Goal: Task Accomplishment & Management: Complete application form

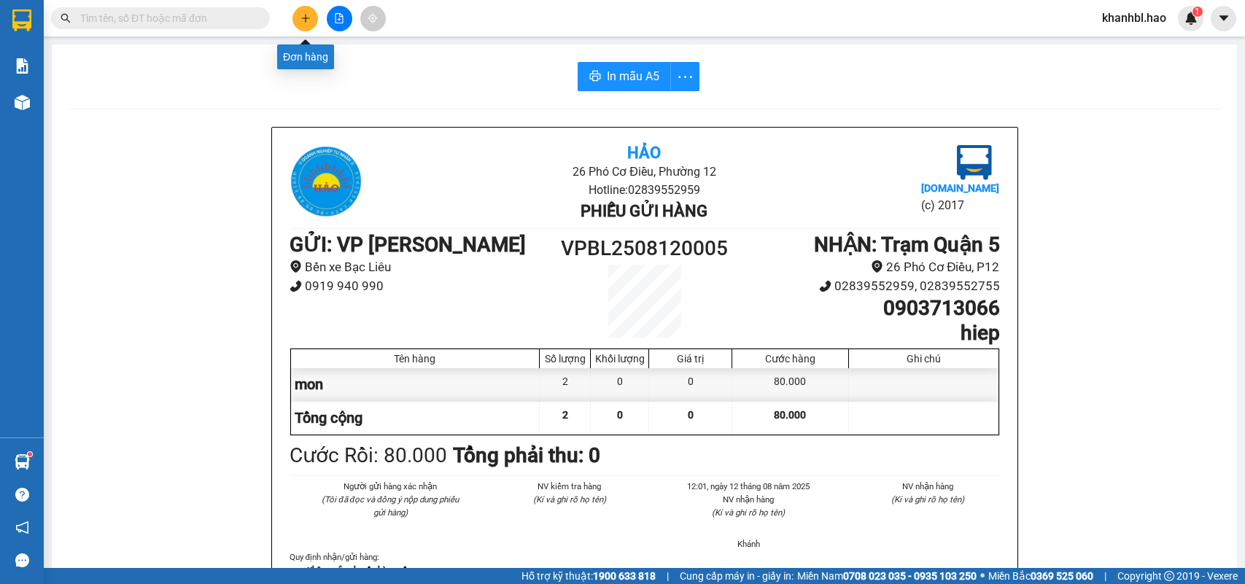
click at [301, 16] on icon "plus" at bounding box center [305, 18] width 10 height 10
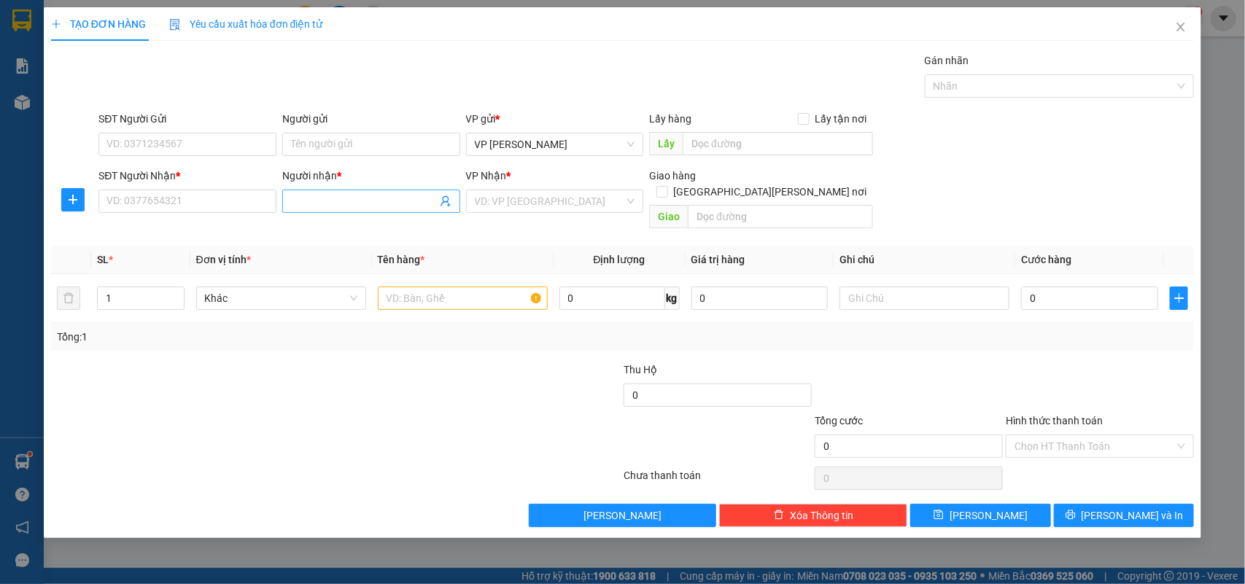
click at [310, 197] on input "Người nhận *" at bounding box center [364, 201] width 146 height 16
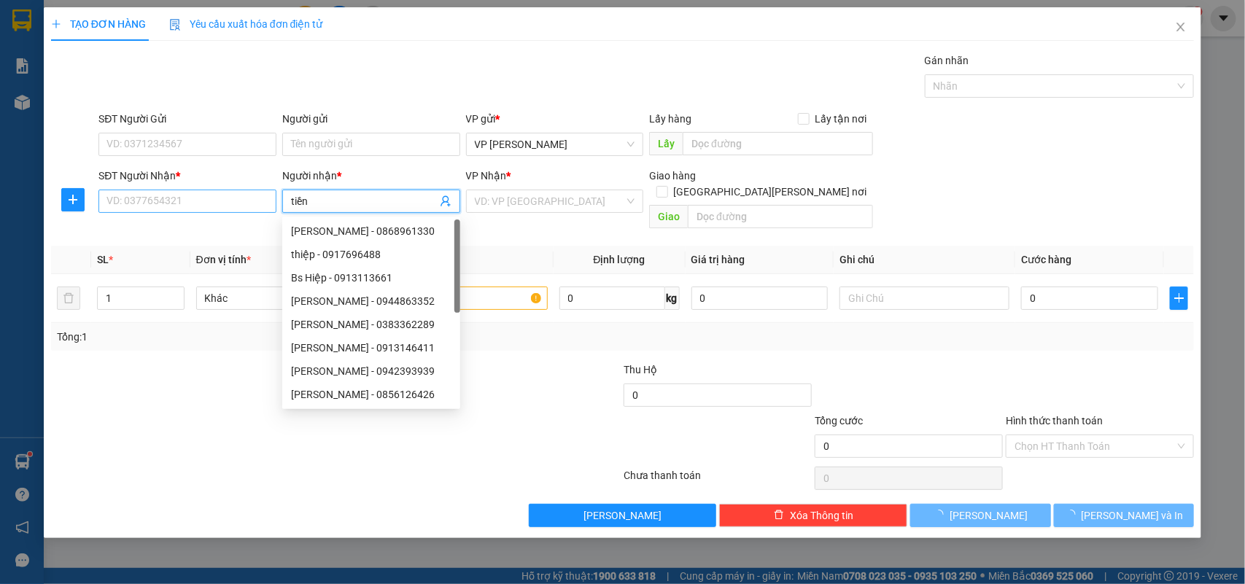
type input "tiền"
click at [213, 206] on input "SĐT Người Nhận *" at bounding box center [187, 201] width 178 height 23
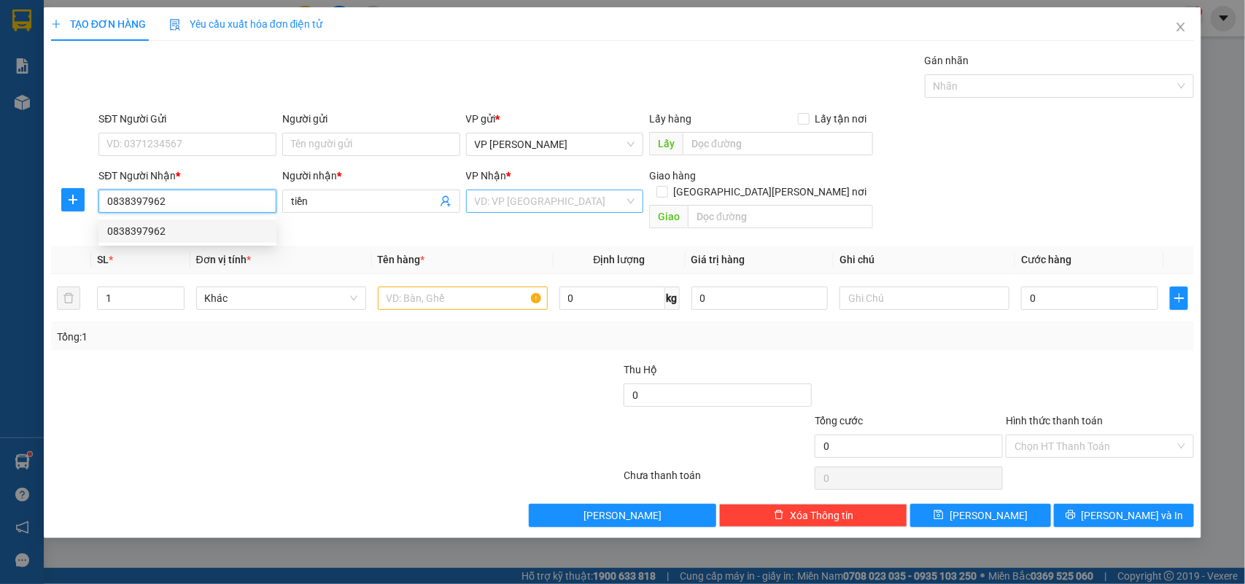
type input "0838397962"
click at [530, 203] on input "search" at bounding box center [550, 201] width 150 height 22
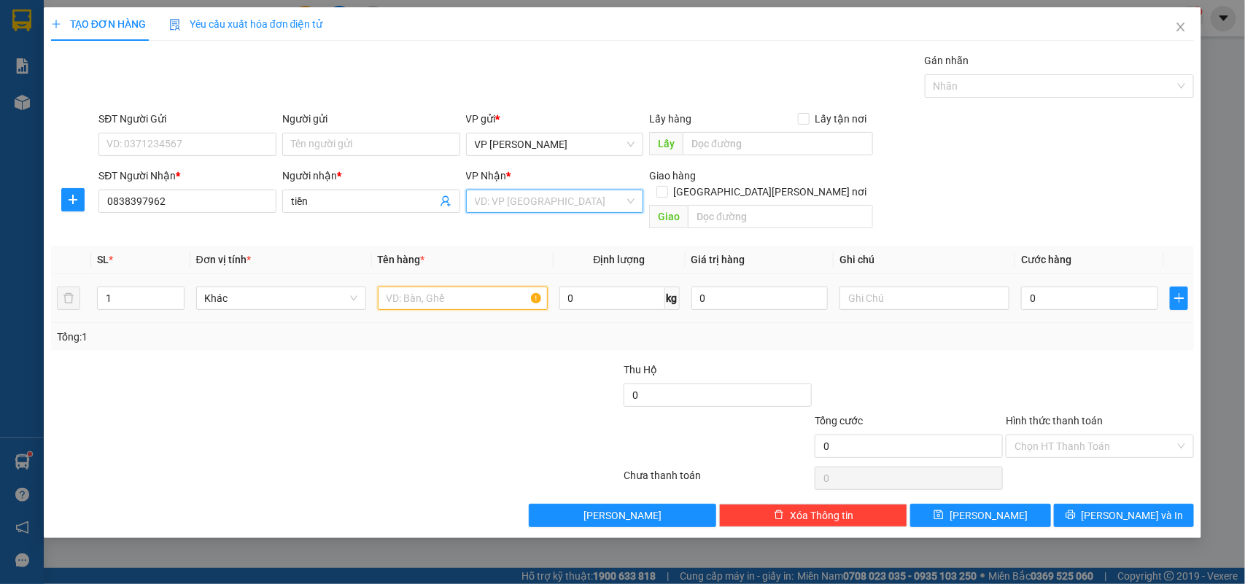
click at [453, 287] on input "text" at bounding box center [463, 298] width 170 height 23
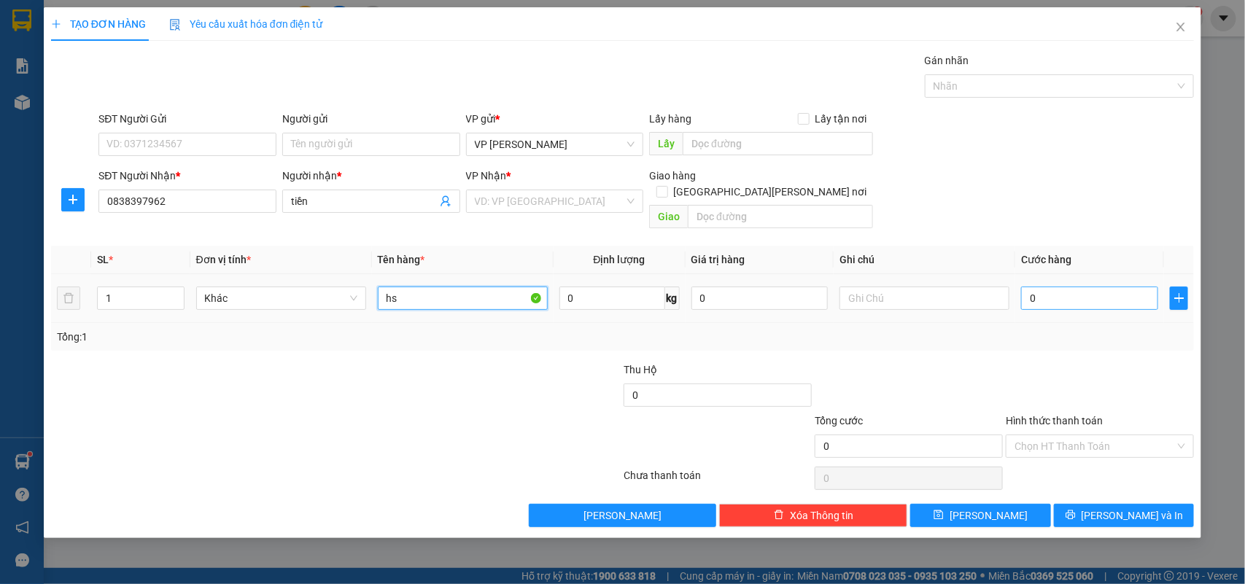
type input "hs"
click at [1065, 287] on input "0" at bounding box center [1089, 298] width 137 height 23
type input "003"
type input "3"
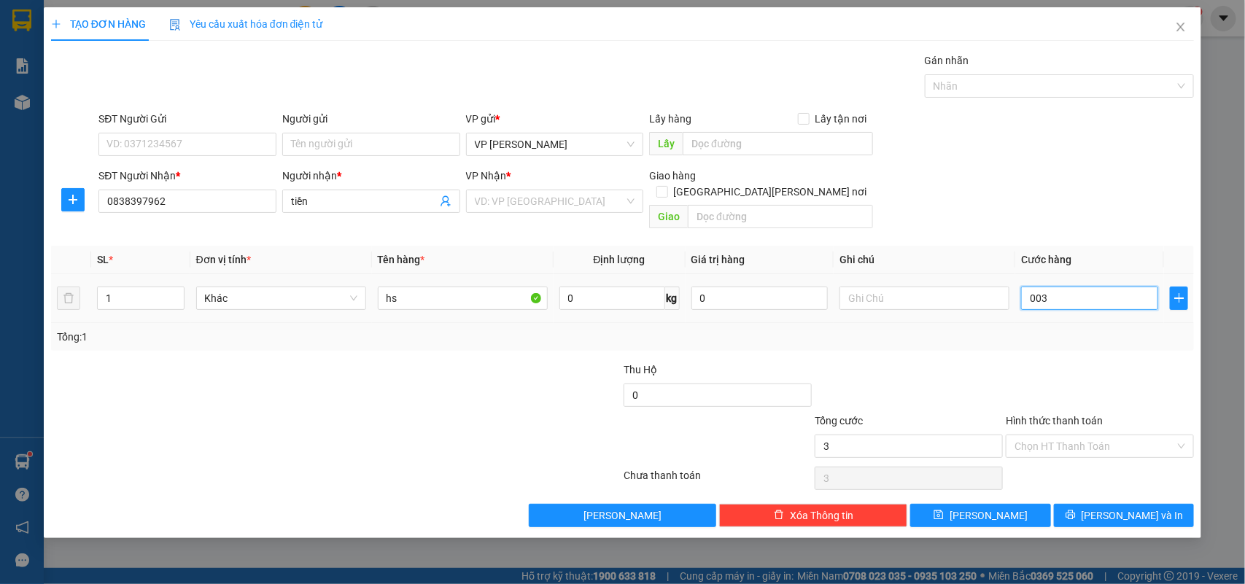
type input "0.030"
type input "30"
click at [1102, 435] on input "Hình thức thanh toán" at bounding box center [1094, 446] width 160 height 22
type input "30.000"
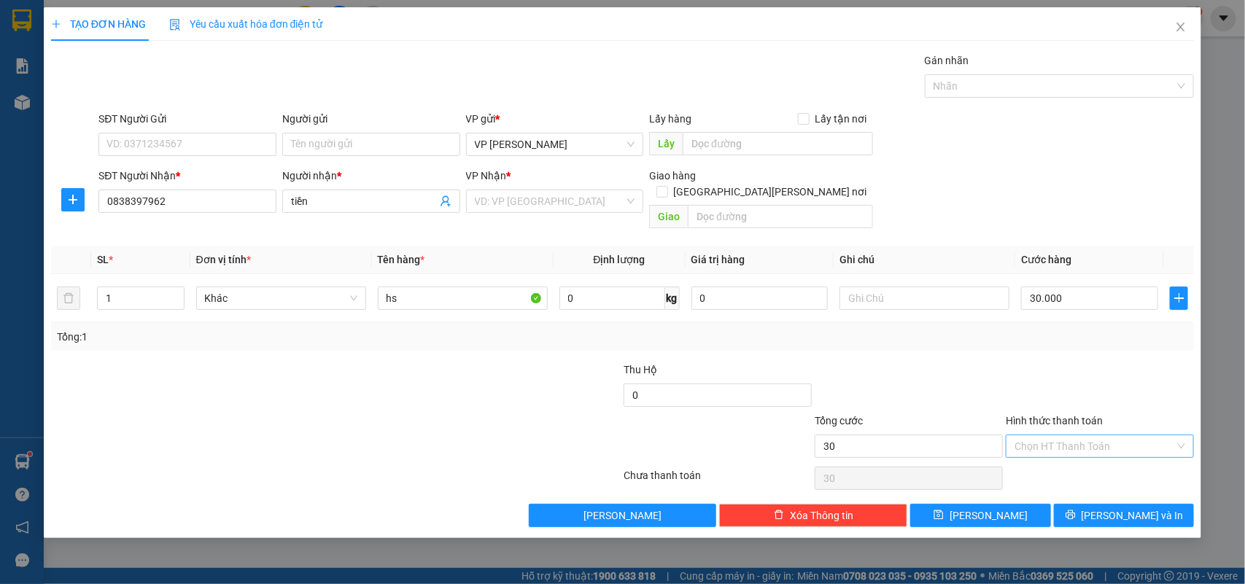
type input "30.000"
click at [1074, 460] on div "Tại văn phòng" at bounding box center [1100, 461] width 171 height 16
type input "0"
click at [1076, 510] on icon "printer" at bounding box center [1070, 515] width 10 height 10
click at [1118, 508] on span "[PERSON_NAME] và In" at bounding box center [1132, 516] width 102 height 16
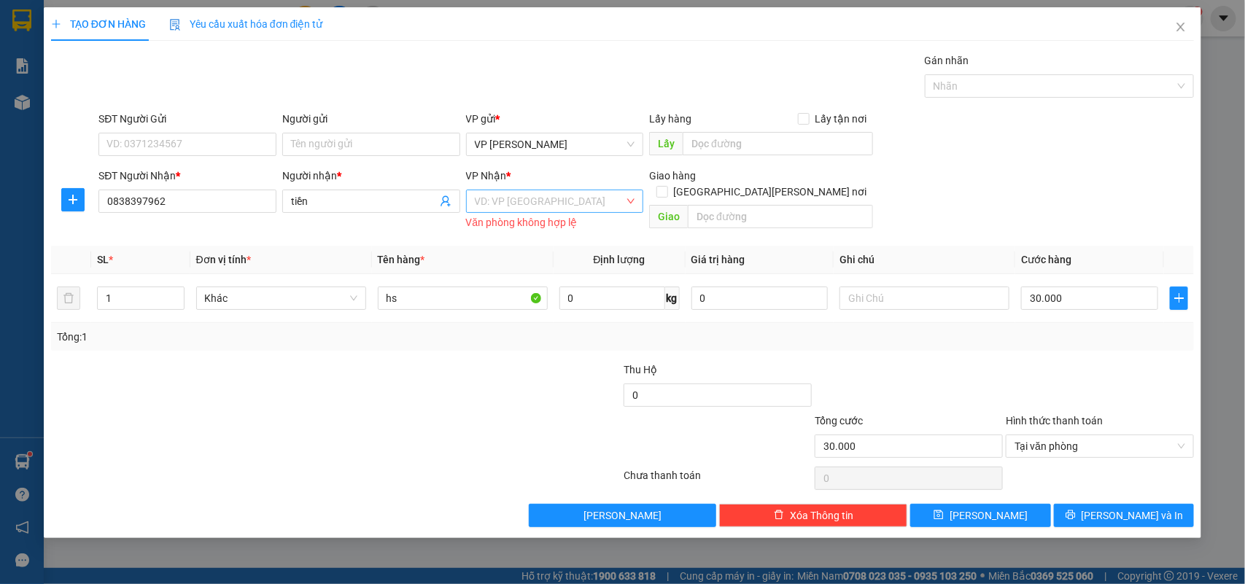
click at [560, 201] on input "search" at bounding box center [550, 201] width 150 height 22
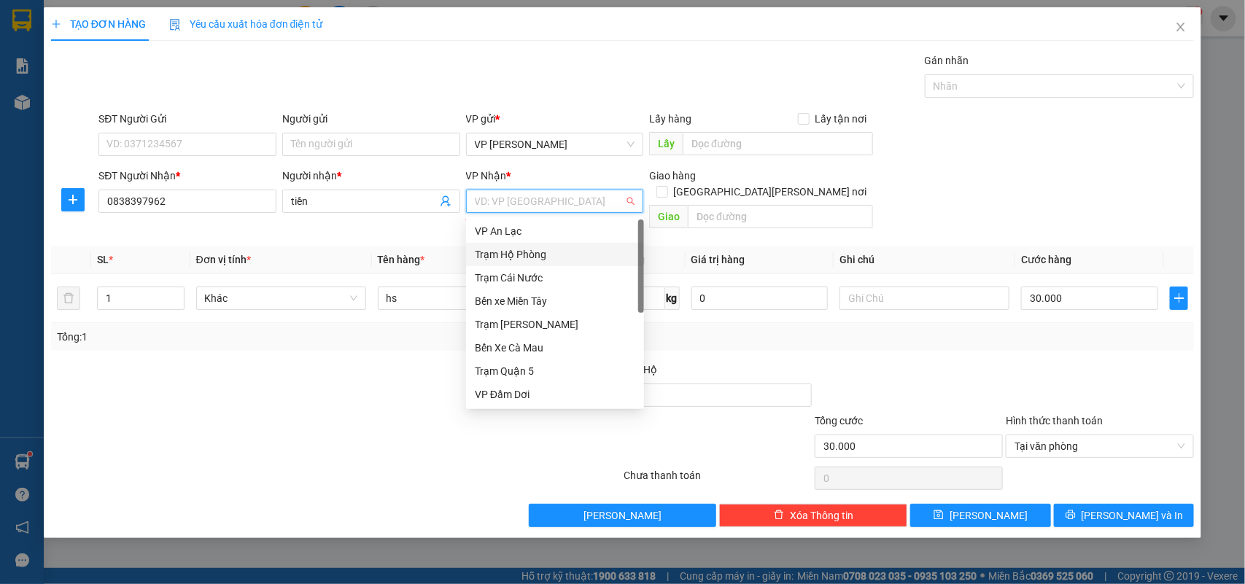
click at [530, 257] on div "Trạm Hộ Phòng" at bounding box center [555, 254] width 160 height 16
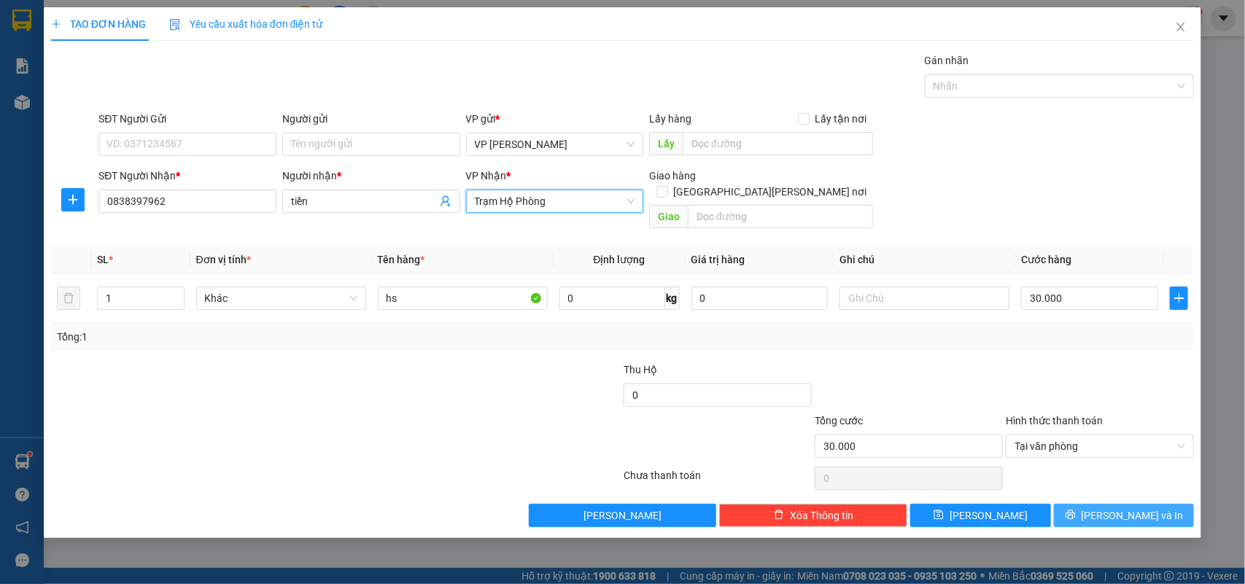
click at [1132, 508] on span "[PERSON_NAME] và In" at bounding box center [1132, 516] width 102 height 16
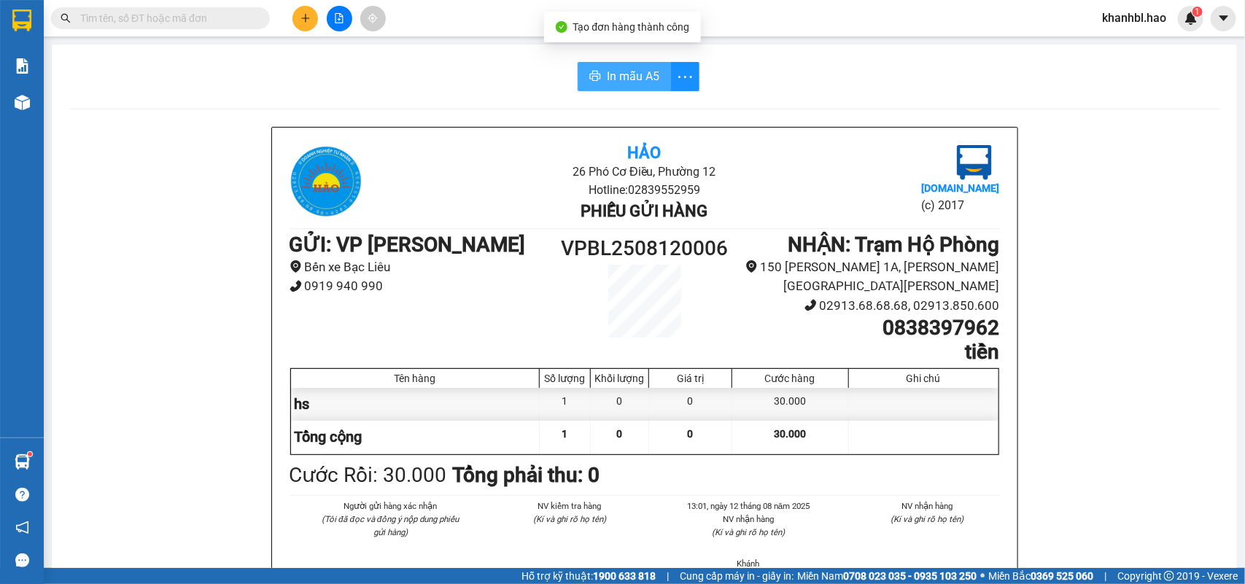
click at [637, 73] on span "In mẫu A5" at bounding box center [633, 76] width 53 height 18
